Goal: Task Accomplishment & Management: Manage account settings

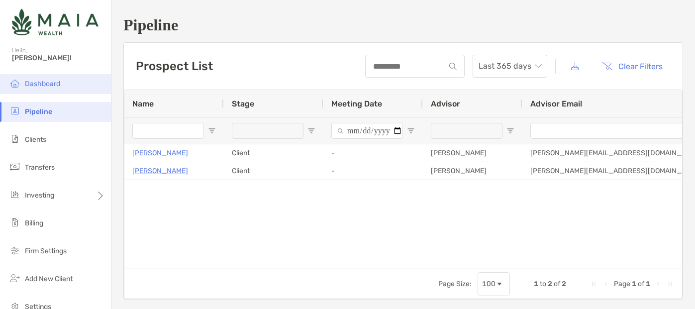
click at [36, 82] on span "Dashboard" at bounding box center [42, 84] width 35 height 8
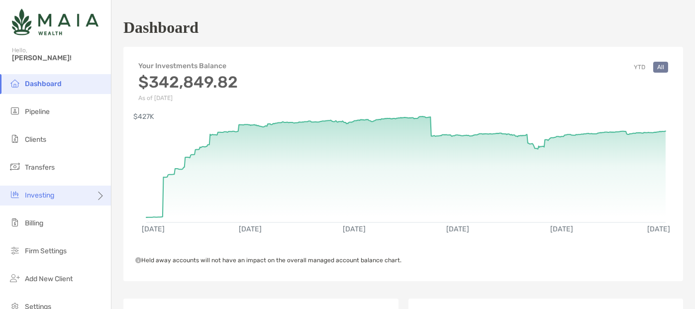
scroll to position [50, 0]
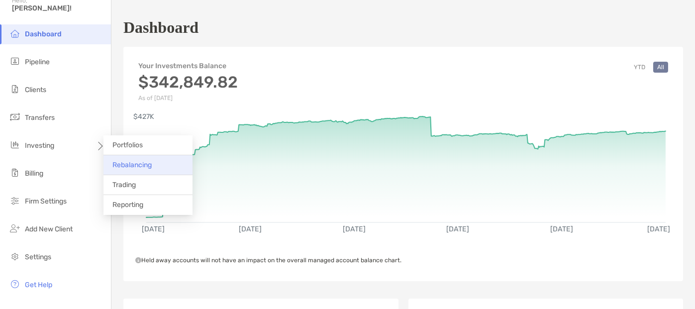
click at [133, 165] on span "Rebalancing" at bounding box center [131, 165] width 39 height 8
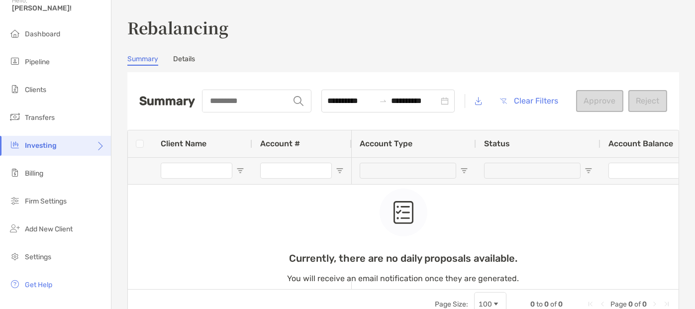
click at [182, 58] on link "Details" at bounding box center [184, 60] width 22 height 11
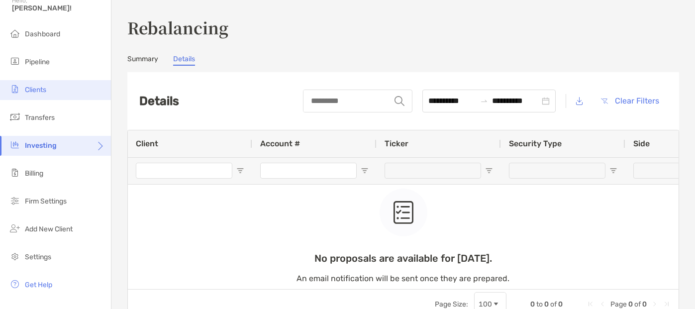
click at [37, 91] on span "Clients" at bounding box center [35, 90] width 21 height 8
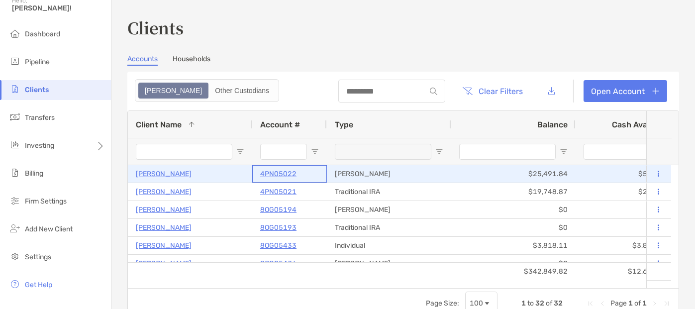
click at [278, 173] on p "4PN05022" at bounding box center [278, 174] width 36 height 12
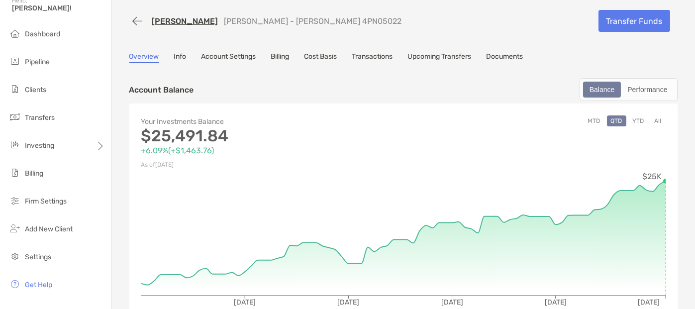
click at [237, 56] on link "Account Settings" at bounding box center [229, 57] width 55 height 11
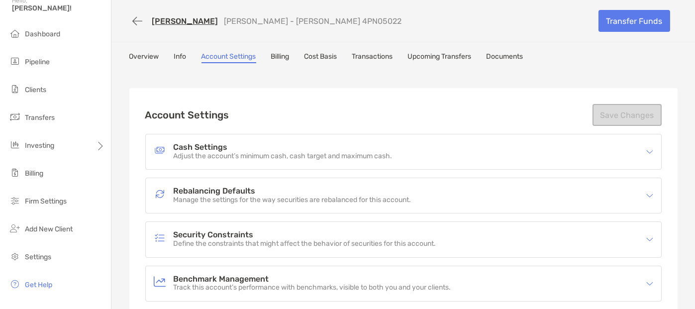
click at [178, 55] on link "Info" at bounding box center [180, 57] width 12 height 11
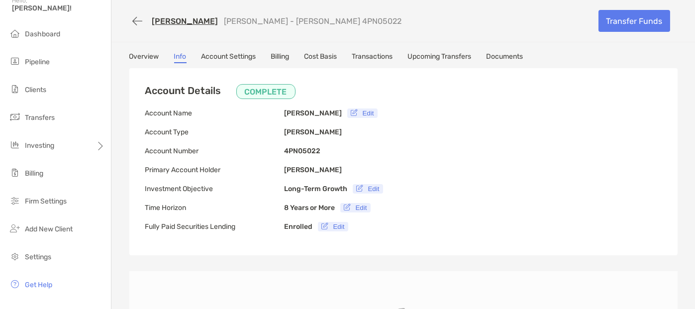
type input "**********"
click at [221, 55] on link "Account Settings" at bounding box center [229, 57] width 55 height 11
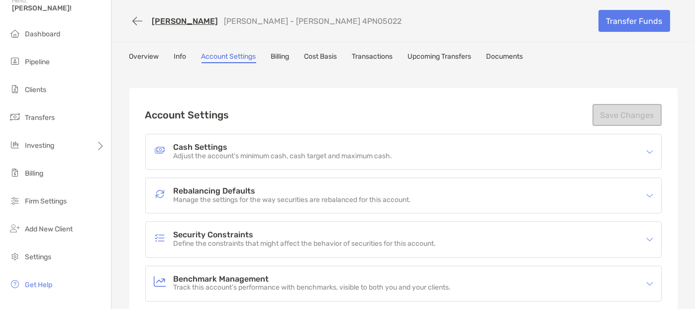
click at [646, 194] on img at bounding box center [649, 195] width 7 height 7
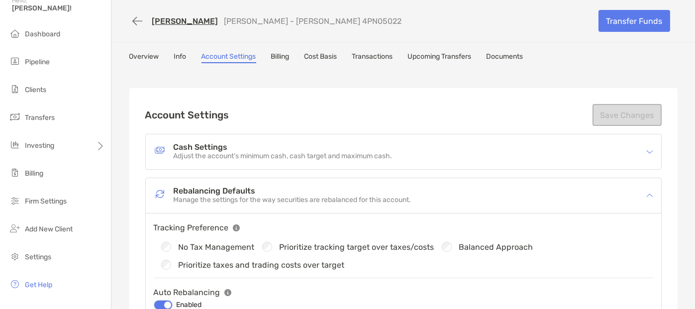
click at [138, 55] on link "Overview" at bounding box center [144, 57] width 30 height 11
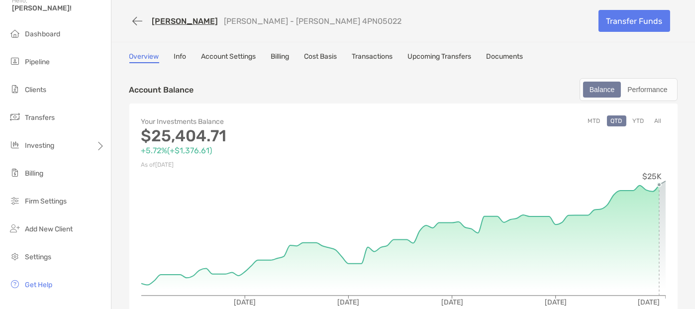
scroll to position [199, 0]
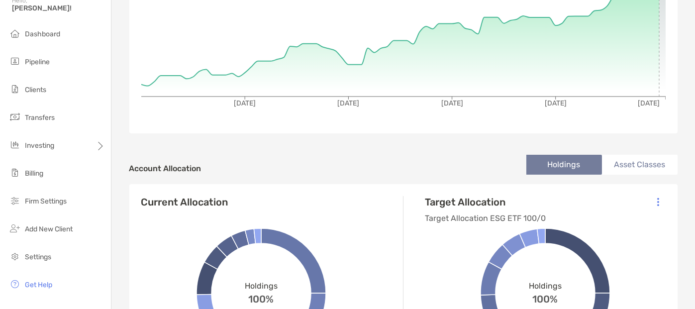
click at [657, 200] on img at bounding box center [658, 202] width 2 height 9
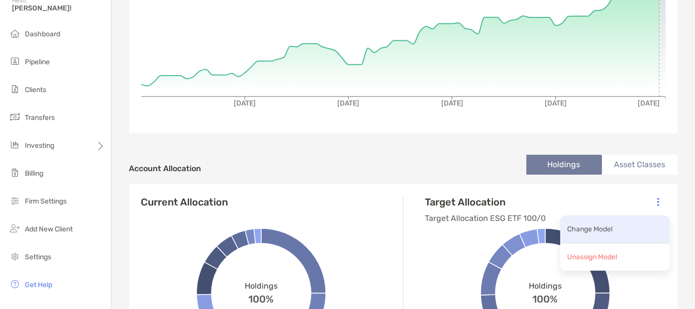
click at [604, 226] on p "Change Model" at bounding box center [590, 229] width 45 height 12
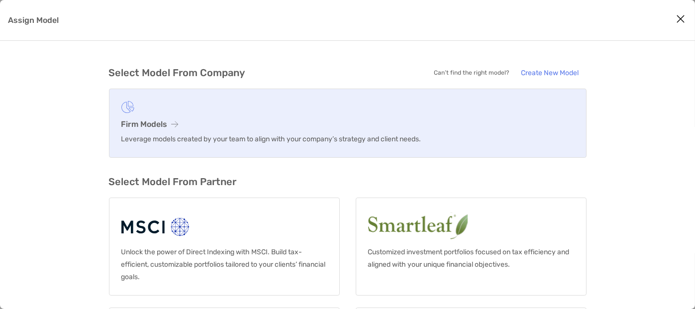
click at [174, 123] on icon "Assign Model" at bounding box center [175, 124] width 7 height 8
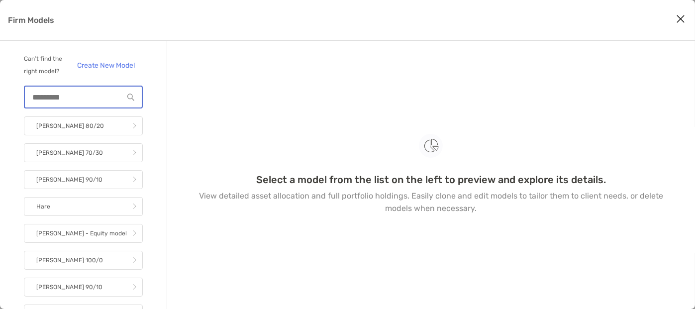
click at [67, 102] on input "Firm Models" at bounding box center [74, 97] width 99 height 8
type input "*"
type input "*****"
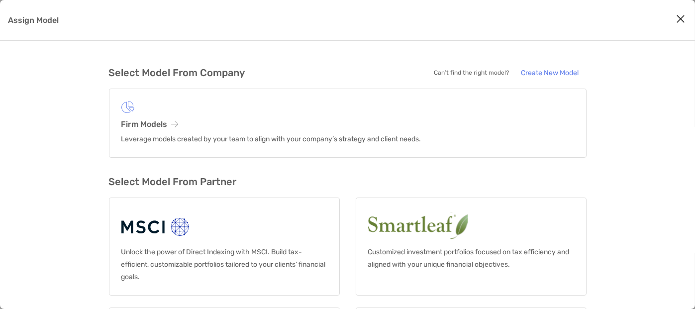
click at [681, 19] on icon "Close modal" at bounding box center [680, 19] width 9 height 12
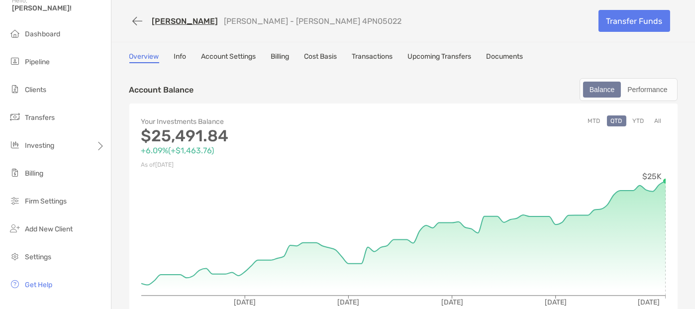
click at [373, 55] on link "Transactions" at bounding box center [372, 57] width 41 height 11
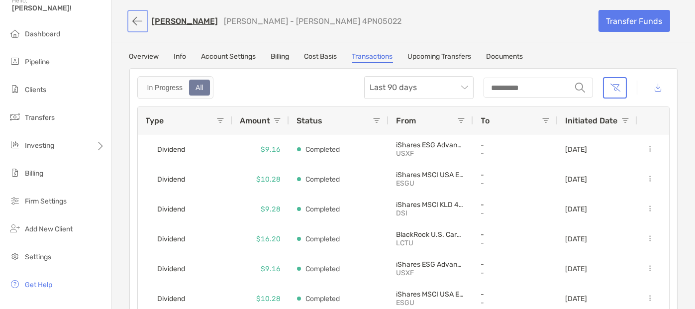
click at [133, 20] on button "button" at bounding box center [137, 21] width 17 height 18
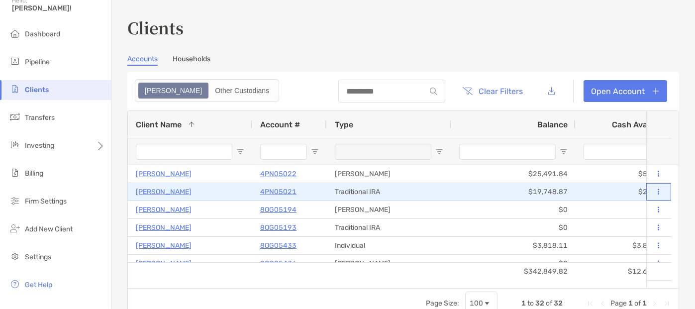
click at [654, 193] on button at bounding box center [658, 192] width 9 height 10
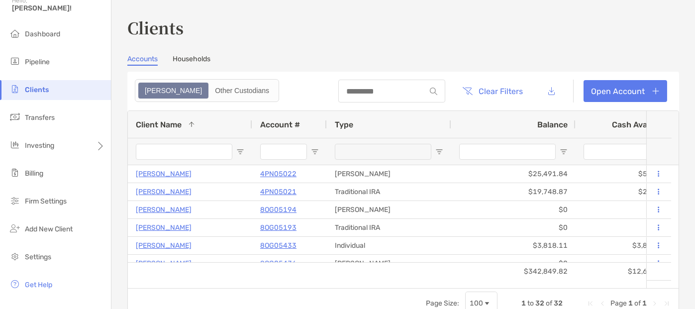
click at [118, 168] on div "Clients Accounts Households Zoe Other Custodians Clear Filters Open Account 1 t…" at bounding box center [403, 154] width 584 height 309
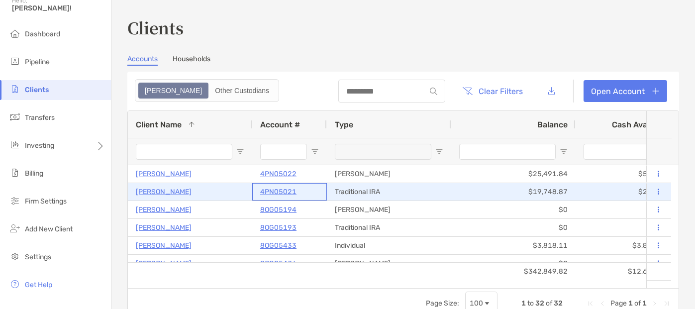
click at [278, 191] on p "4PN05021" at bounding box center [278, 192] width 36 height 12
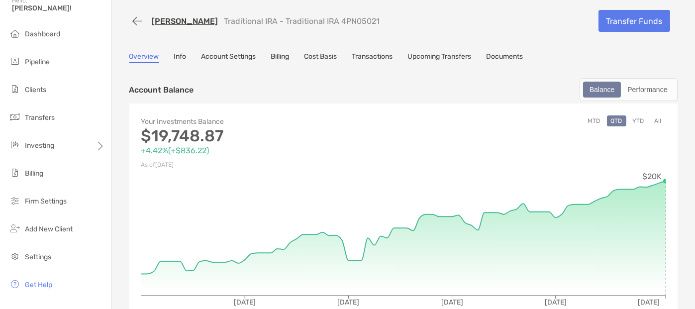
scroll to position [270, 0]
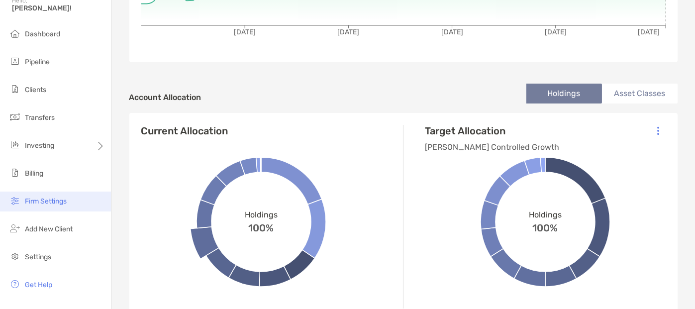
click at [33, 197] on span "Firm Settings" at bounding box center [46, 201] width 42 height 8
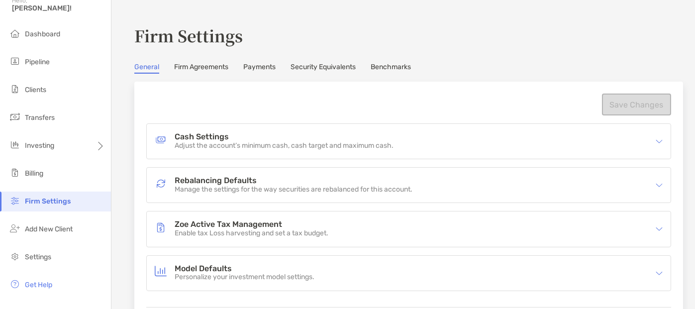
click at [228, 179] on h4 "Rebalancing Defaults" at bounding box center [294, 181] width 238 height 8
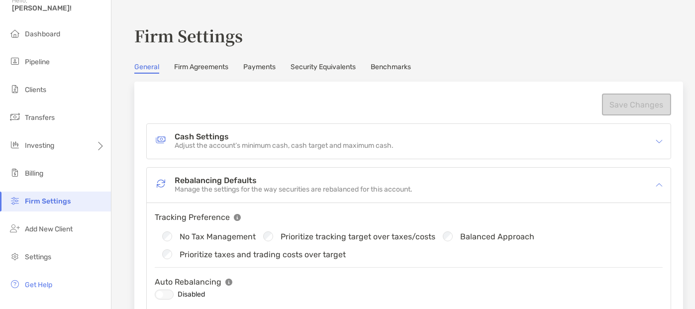
click at [207, 66] on link "Firm Agreements" at bounding box center [201, 68] width 54 height 11
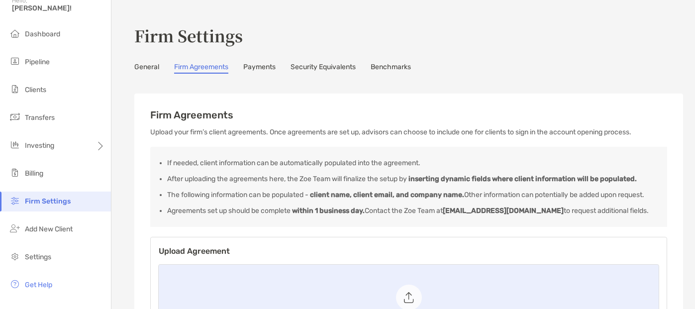
click at [259, 68] on link "Payments" at bounding box center [259, 68] width 32 height 11
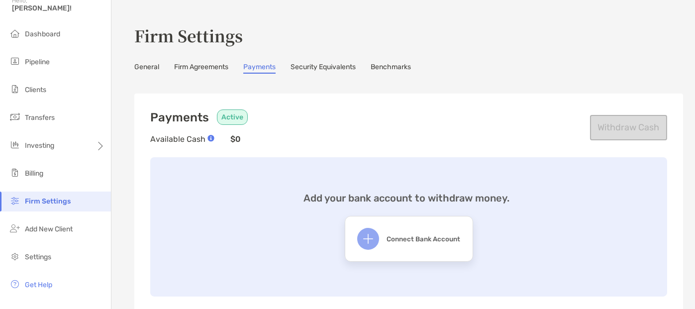
click at [315, 70] on link "Security Equivalents" at bounding box center [323, 68] width 65 height 11
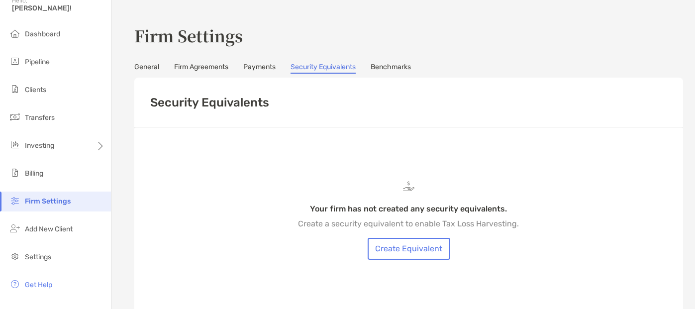
click at [394, 66] on link "Benchmarks" at bounding box center [391, 68] width 40 height 11
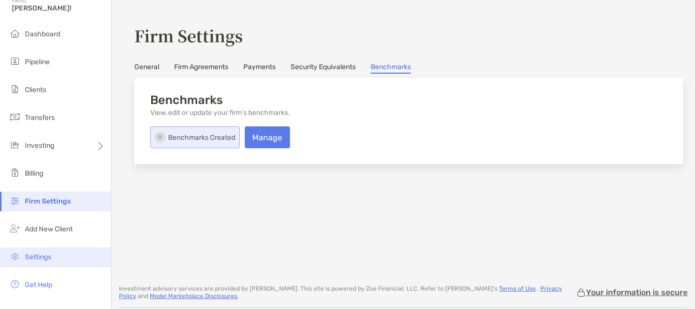
click at [35, 257] on span "Settings" at bounding box center [38, 257] width 26 height 8
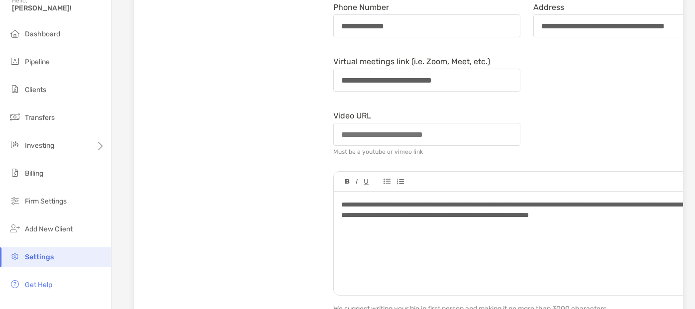
scroll to position [294, 0]
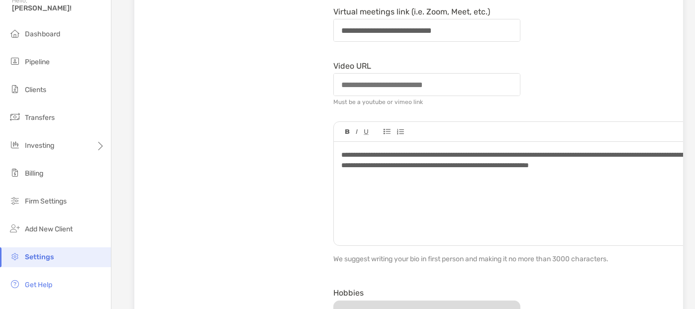
click at [523, 163] on span "**********" at bounding box center [521, 159] width 361 height 17
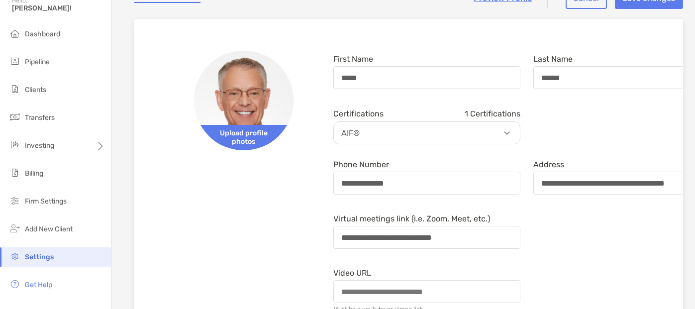
scroll to position [37, 0]
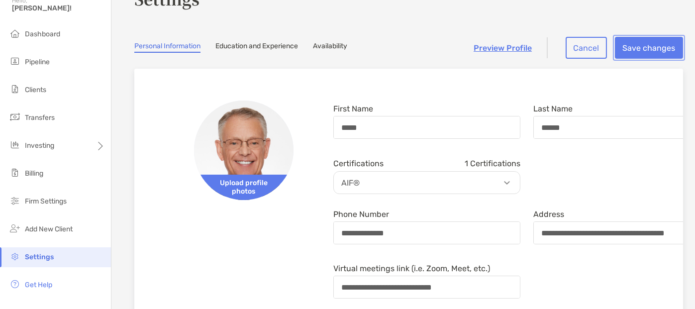
click at [634, 45] on button "Save changes" at bounding box center [649, 48] width 68 height 22
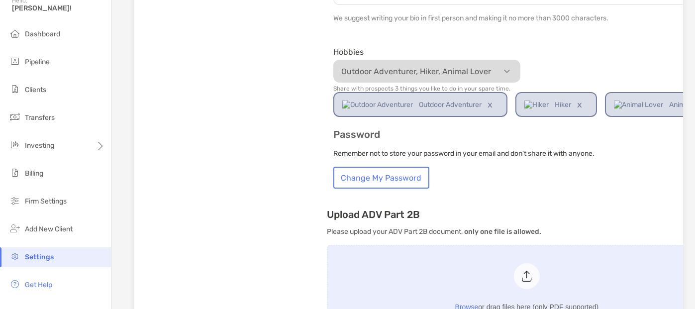
scroll to position [584, 0]
